Goal: Information Seeking & Learning: Learn about a topic

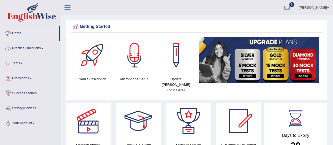
click at [24, 48] on link "Practice Questions" at bounding box center [30, 47] width 60 height 13
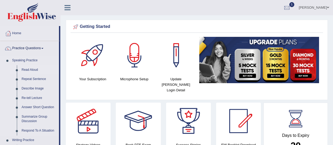
click at [31, 70] on link "Read Aloud" at bounding box center [39, 69] width 40 height 9
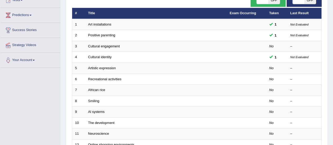
scroll to position [74, 0]
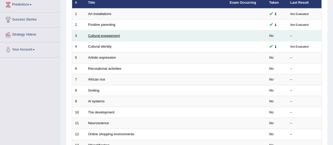
click at [100, 35] on link "Cultural engagement" at bounding box center [104, 36] width 32 height 4
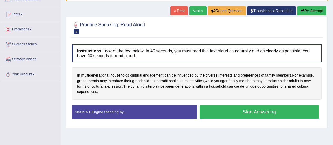
scroll to position [53, 0]
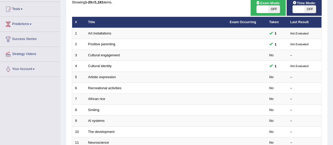
scroll to position [44, 0]
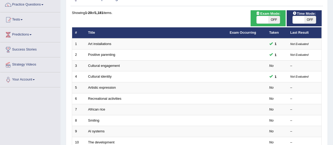
click at [309, 20] on span "OFF" at bounding box center [310, 19] width 12 height 7
checkbox input "true"
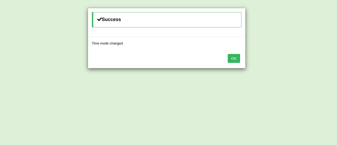
click at [235, 58] on button "OK" at bounding box center [234, 58] width 12 height 9
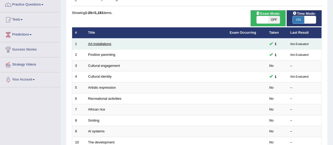
click at [94, 45] on link "Art installations" at bounding box center [99, 44] width 23 height 4
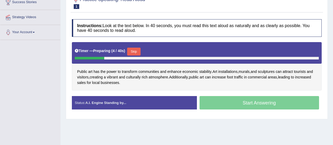
scroll to position [102, 0]
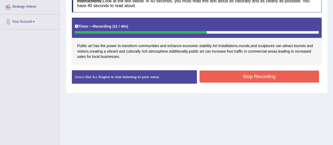
click at [250, 81] on button "Stop Recording" at bounding box center [260, 77] width 120 height 12
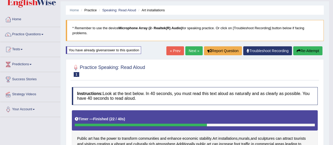
scroll to position [0, 0]
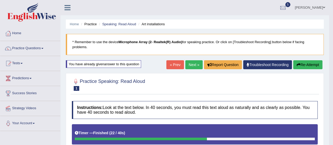
click at [188, 66] on link "Next »" at bounding box center [193, 64] width 17 height 9
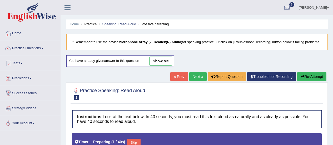
scroll to position [49, 0]
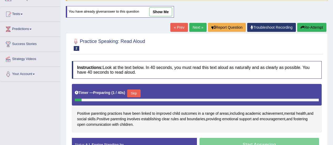
click at [333, 96] on html "Toggle navigation Home Practice Questions Speaking Practice Read Aloud Repeat S…" at bounding box center [166, 23] width 333 height 145
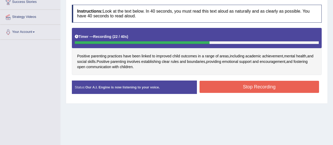
click at [263, 86] on button "Stop Recording" at bounding box center [260, 87] width 120 height 12
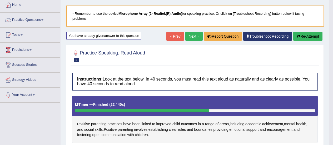
scroll to position [0, 0]
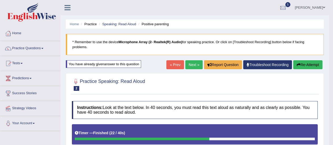
click at [189, 65] on link "Next »" at bounding box center [193, 64] width 17 height 9
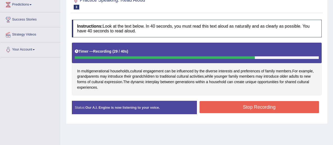
click at [259, 108] on button "Stop Recording" at bounding box center [260, 107] width 120 height 12
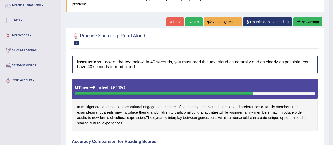
scroll to position [42, 0]
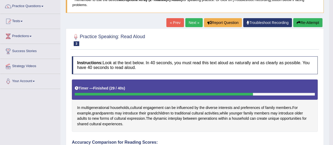
click at [189, 24] on link "Next »" at bounding box center [193, 22] width 17 height 9
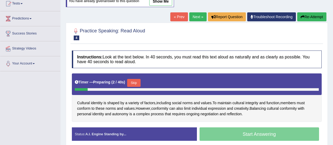
scroll to position [81, 0]
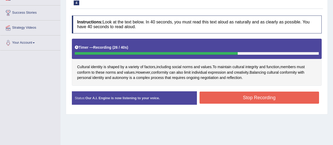
click at [271, 99] on button "Stop Recording" at bounding box center [260, 98] width 120 height 12
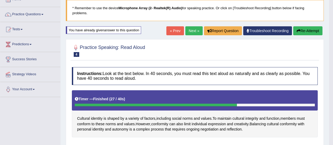
scroll to position [23, 0]
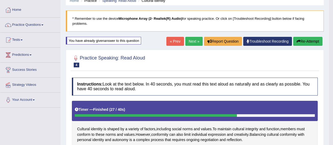
click at [190, 38] on link "Next »" at bounding box center [193, 41] width 17 height 9
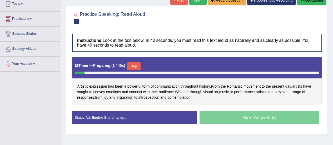
scroll to position [81, 0]
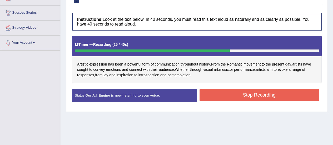
click at [274, 91] on button "Stop Recording" at bounding box center [260, 95] width 120 height 12
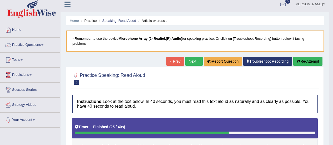
scroll to position [0, 0]
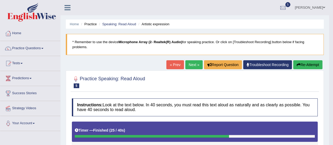
click at [189, 64] on link "Next »" at bounding box center [193, 64] width 17 height 9
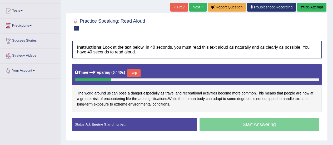
scroll to position [91, 0]
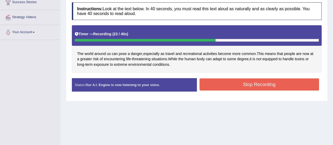
click at [260, 83] on button "Stop Recording" at bounding box center [260, 84] width 120 height 12
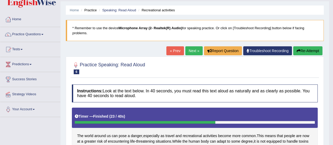
scroll to position [0, 0]
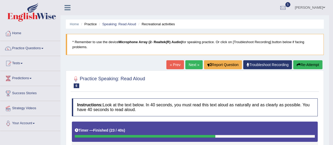
click at [190, 66] on link "Next »" at bounding box center [193, 64] width 17 height 9
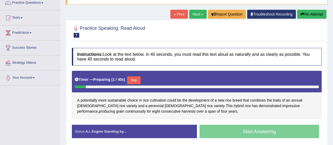
scroll to position [81, 0]
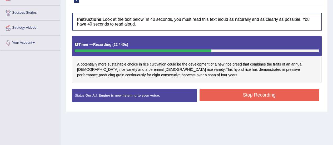
click at [246, 95] on button "Stop Recording" at bounding box center [260, 95] width 120 height 12
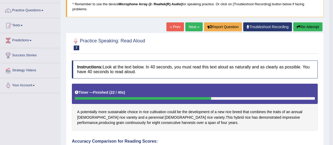
scroll to position [32, 0]
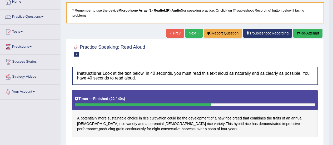
click at [193, 33] on link "Next »" at bounding box center [193, 33] width 17 height 9
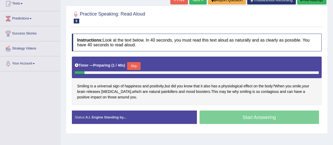
click at [333, 85] on html "Toggle navigation Home Practice Questions Speaking Practice Read Aloud Repeat S…" at bounding box center [166, 12] width 333 height 145
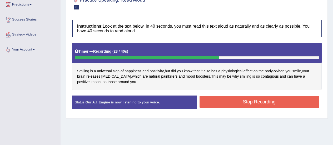
click at [281, 101] on button "Stop Recording" at bounding box center [260, 102] width 120 height 12
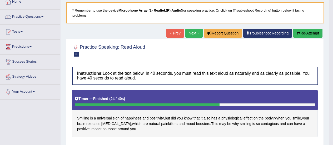
scroll to position [21, 0]
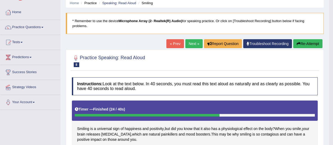
click at [187, 42] on link "Next »" at bounding box center [193, 43] width 17 height 9
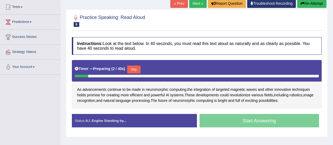
scroll to position [77, 0]
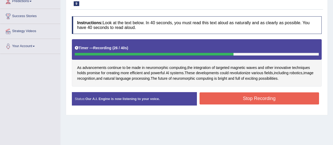
click at [272, 97] on button "Stop Recording" at bounding box center [260, 98] width 120 height 12
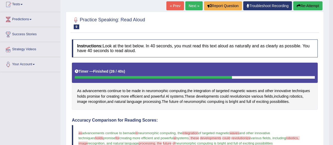
scroll to position [0, 0]
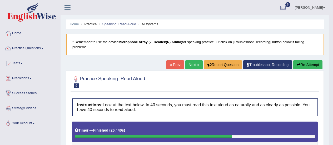
click at [192, 66] on link "Next »" at bounding box center [193, 64] width 17 height 9
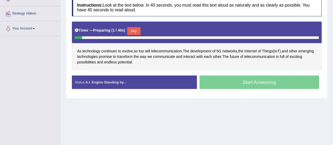
scroll to position [102, 0]
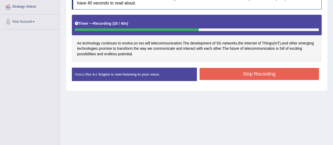
click at [259, 77] on button "Stop Recording" at bounding box center [260, 74] width 120 height 12
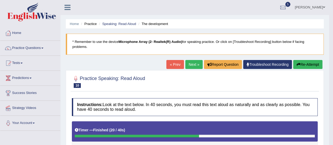
scroll to position [0, 0]
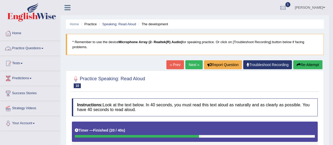
click at [13, 47] on link "Practice Questions" at bounding box center [30, 47] width 60 height 13
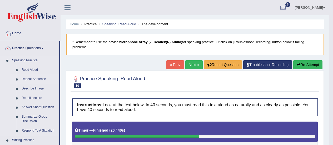
click at [35, 78] on link "Repeat Sentence" at bounding box center [39, 79] width 40 height 9
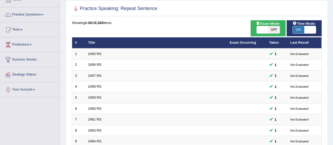
click at [333, 144] on div "Home Practice Speaking: Repeat Sentence Practice Speaking: Repeat Sentence Time…" at bounding box center [197, 133] width 273 height 335
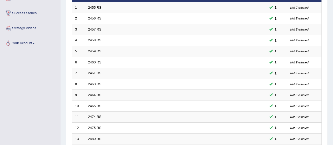
click at [333, 144] on div "Home Practice Speaking: Repeat Sentence Practice Speaking: Repeat Sentence Time…" at bounding box center [197, 87] width 273 height 335
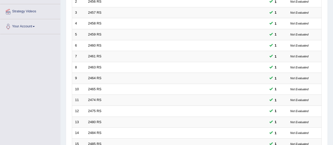
click at [333, 144] on div "Home Practice Speaking: Repeat Sentence Practice Speaking: Repeat Sentence Time…" at bounding box center [197, 70] width 273 height 335
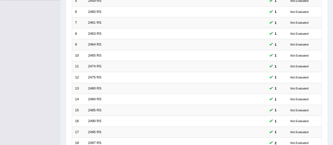
click at [333, 144] on div "Home Practice Speaking: Repeat Sentence Practice Speaking: Repeat Sentence Time…" at bounding box center [197, 36] width 273 height 335
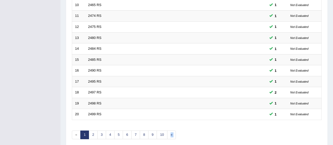
scroll to position [204, 0]
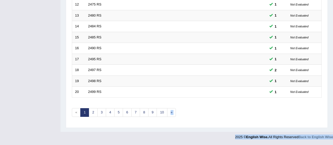
click at [333, 144] on footer "2025 © English Wise. All Rights Reserved Back to English Wise" at bounding box center [166, 138] width 333 height 13
click at [95, 113] on link "2" at bounding box center [93, 112] width 9 height 9
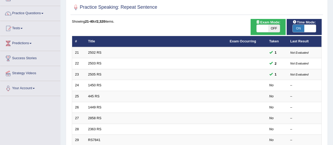
scroll to position [56, 0]
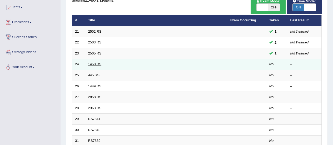
click at [91, 65] on link "1450 RS" at bounding box center [94, 64] width 13 height 4
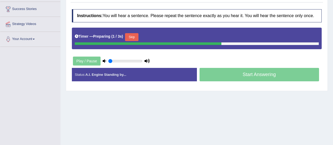
scroll to position [88, 0]
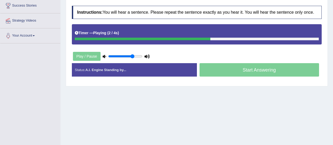
type input "0.75"
click at [133, 56] on input "range" at bounding box center [125, 56] width 34 height 4
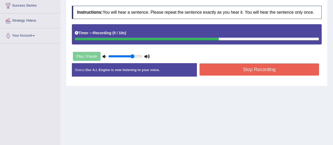
click at [249, 69] on button "Stop Recording" at bounding box center [260, 69] width 120 height 12
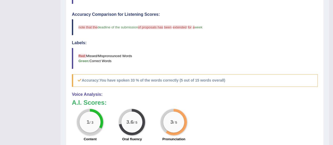
scroll to position [56, 0]
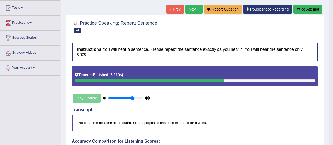
click at [194, 9] on link "Next »" at bounding box center [193, 9] width 17 height 9
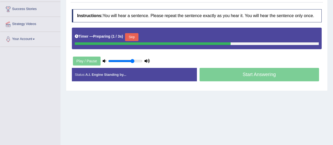
scroll to position [98, 0]
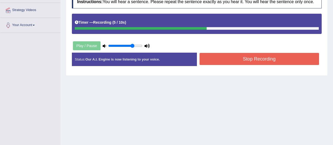
click at [257, 58] on button "Stop Recording" at bounding box center [260, 59] width 120 height 12
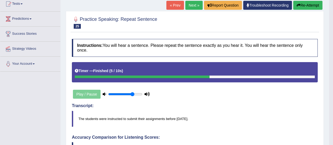
scroll to position [49, 0]
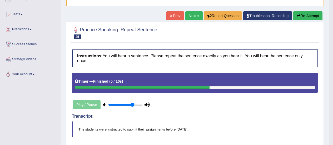
click at [186, 16] on link "Next »" at bounding box center [193, 15] width 17 height 9
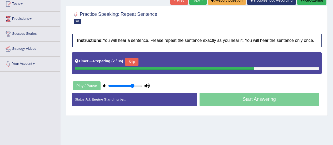
scroll to position [81, 0]
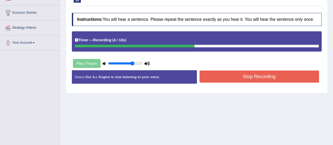
click at [286, 81] on button "Stop Recording" at bounding box center [260, 77] width 120 height 12
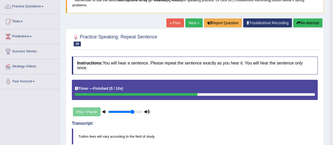
scroll to position [31, 0]
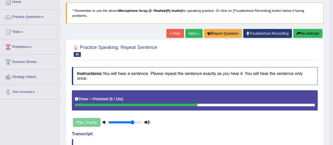
click at [186, 32] on link "Next »" at bounding box center [193, 33] width 17 height 9
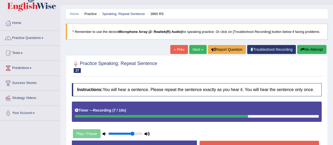
scroll to position [11, 0]
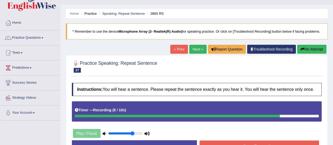
click at [294, 144] on button "Stop Recording" at bounding box center [260, 147] width 120 height 12
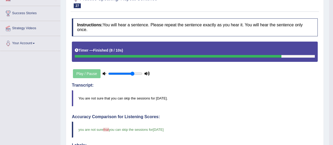
scroll to position [0, 0]
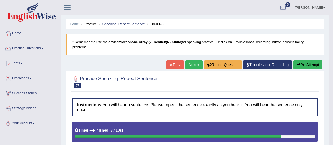
click at [194, 62] on link "Next »" at bounding box center [193, 64] width 17 height 9
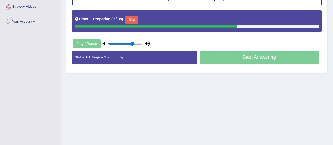
scroll to position [105, 0]
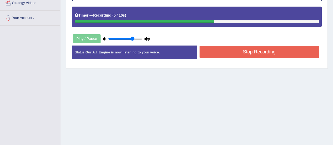
click at [271, 50] on button "Stop Recording" at bounding box center [260, 52] width 120 height 12
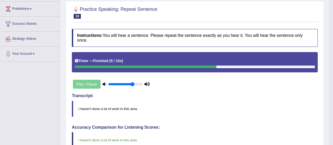
scroll to position [0, 0]
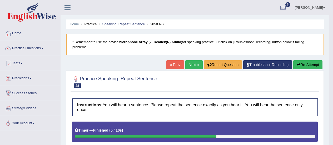
click at [189, 64] on link "Next »" at bounding box center [193, 64] width 17 height 9
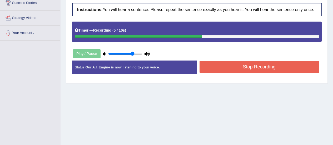
scroll to position [91, 0]
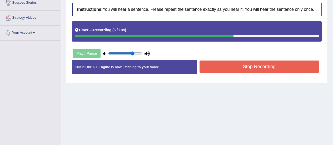
click at [263, 68] on button "Stop Recording" at bounding box center [260, 67] width 120 height 12
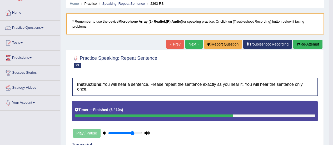
scroll to position [6, 0]
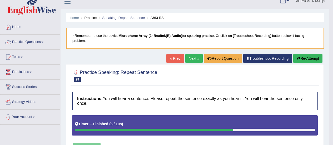
click at [191, 57] on link "Next »" at bounding box center [193, 58] width 17 height 9
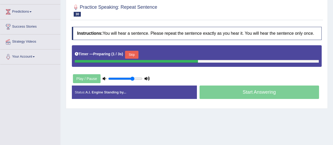
click at [333, 78] on html "Toggle navigation Home Practice Questions Speaking Practice Read Aloud Repeat S…" at bounding box center [166, 5] width 333 height 145
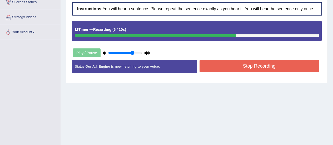
click at [280, 63] on button "Stop Recording" at bounding box center [260, 66] width 120 height 12
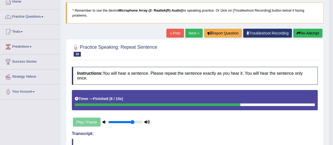
scroll to position [24, 0]
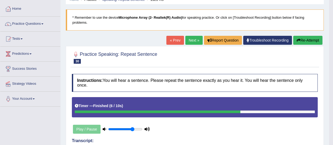
click at [195, 43] on link "Next »" at bounding box center [193, 40] width 17 height 9
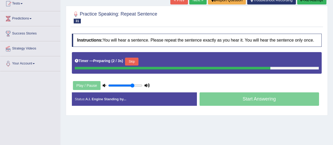
scroll to position [74, 0]
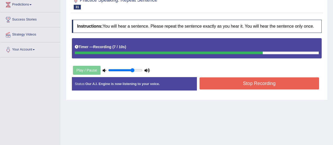
click at [285, 84] on button "Stop Recording" at bounding box center [260, 83] width 120 height 12
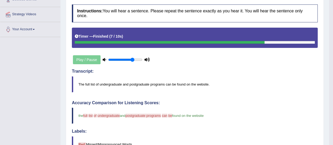
scroll to position [0, 0]
